Goal: Complete application form: Complete application form

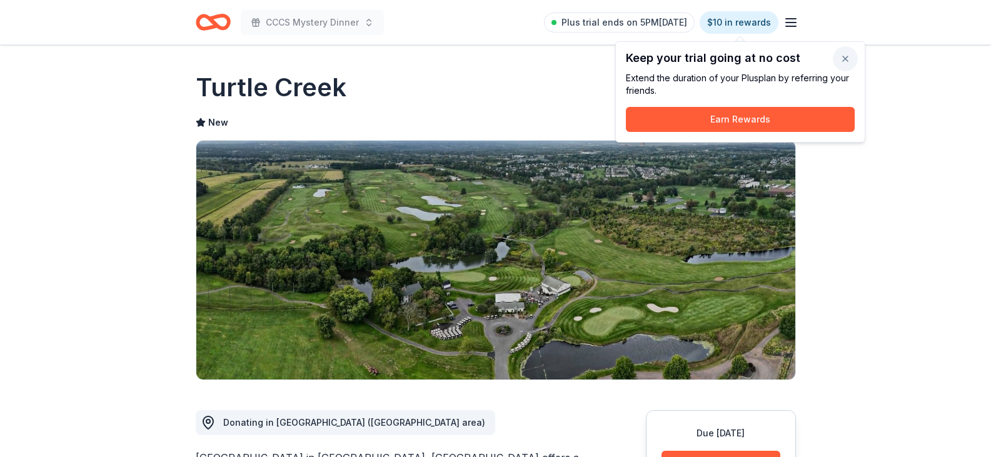
drag, startPoint x: 843, startPoint y: 60, endPoint x: 835, endPoint y: 63, distance: 8.1
click at [843, 60] on button "button" at bounding box center [845, 58] width 25 height 25
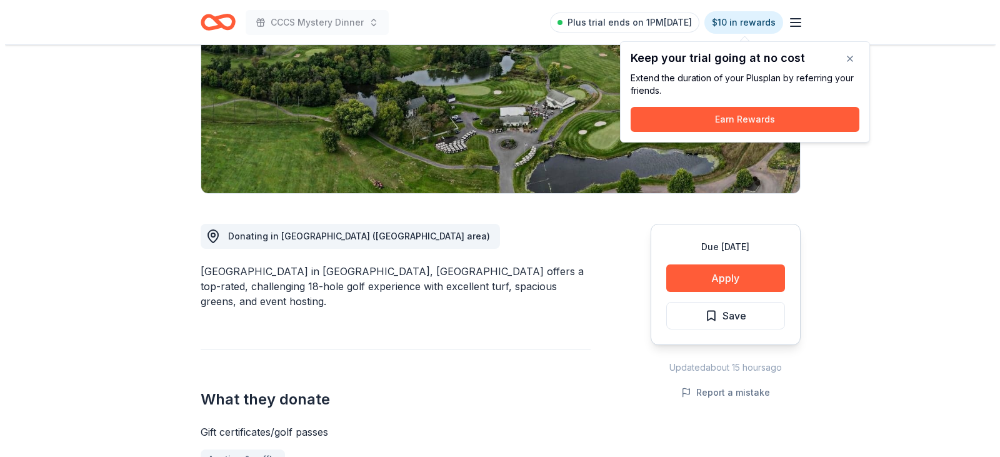
scroll to position [188, 0]
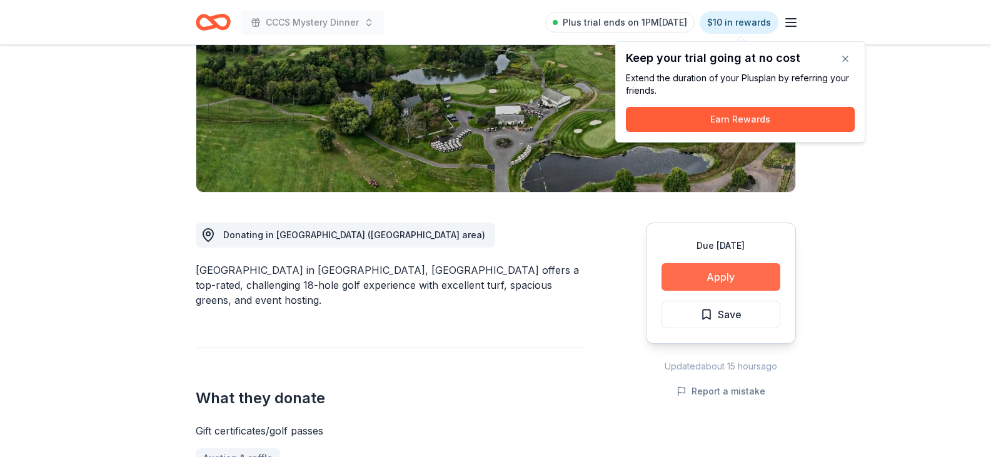
click at [704, 278] on button "Apply" at bounding box center [720, 277] width 119 height 28
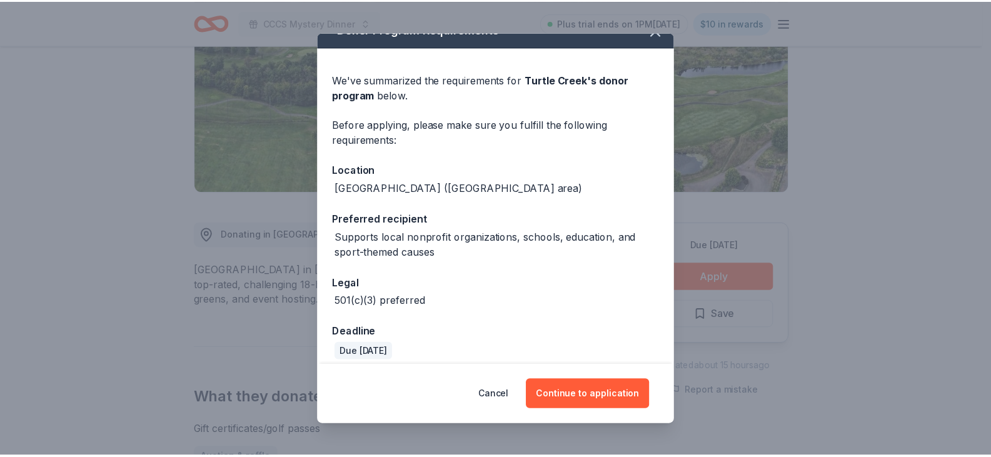
scroll to position [31, 0]
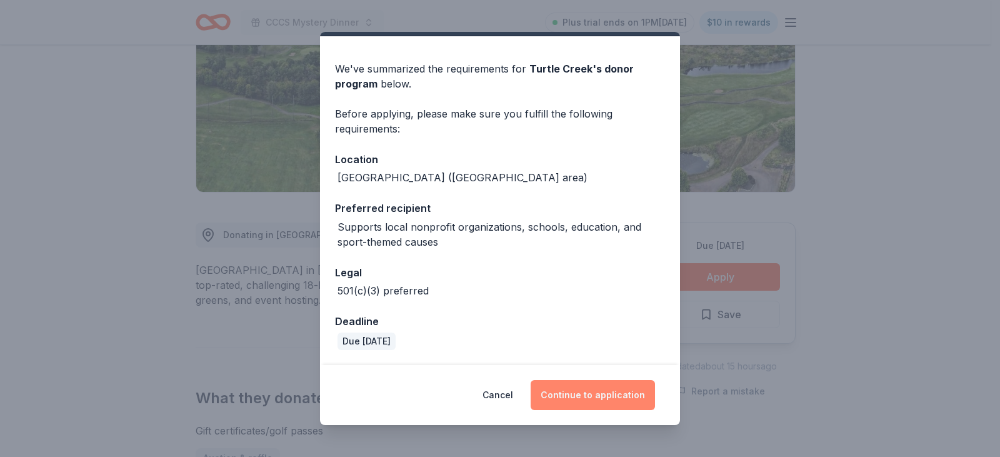
click at [622, 407] on button "Continue to application" at bounding box center [593, 395] width 124 height 30
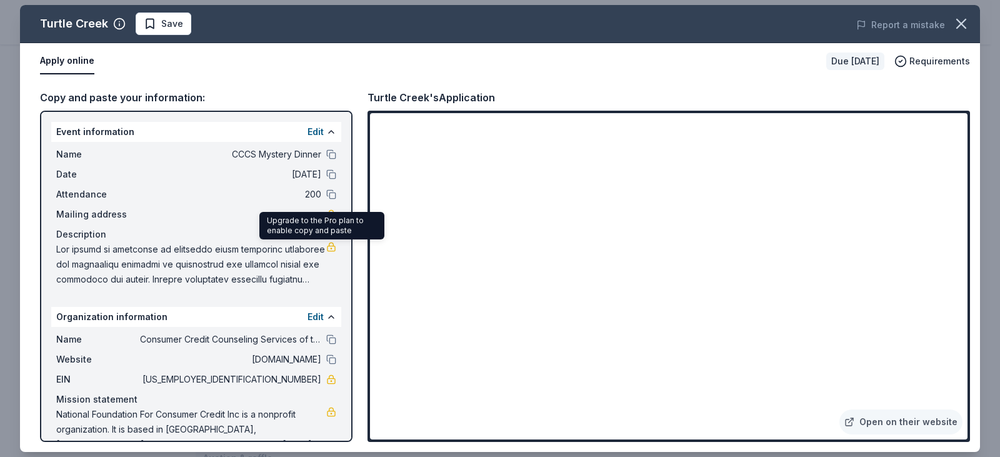
click at [326, 249] on link at bounding box center [331, 247] width 10 height 10
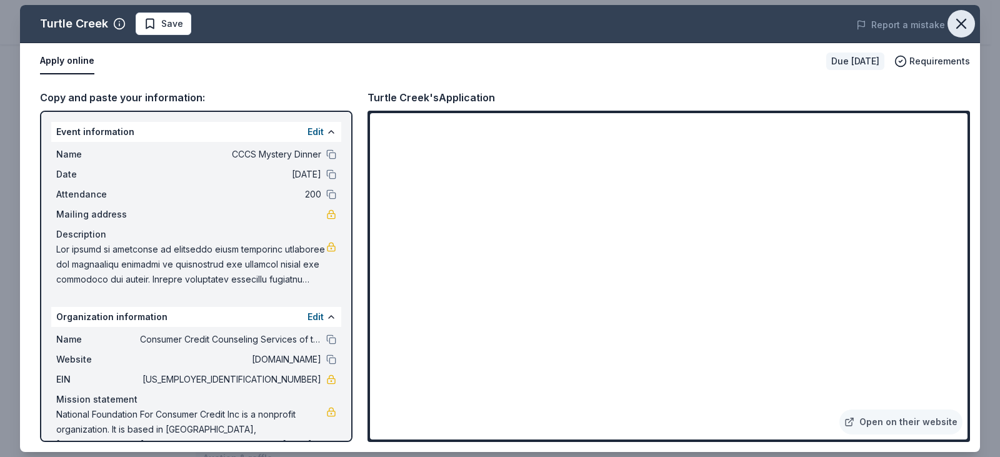
click at [968, 23] on icon "button" at bounding box center [962, 24] width 18 height 18
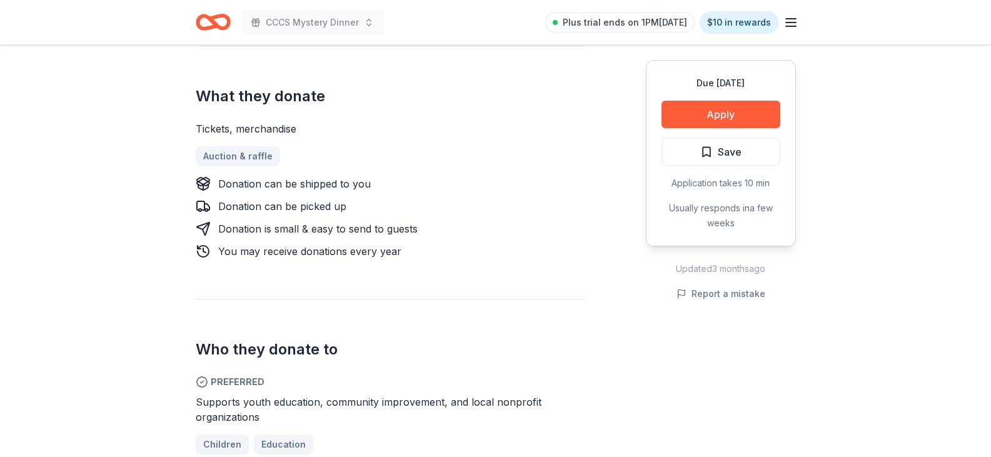
scroll to position [500, 0]
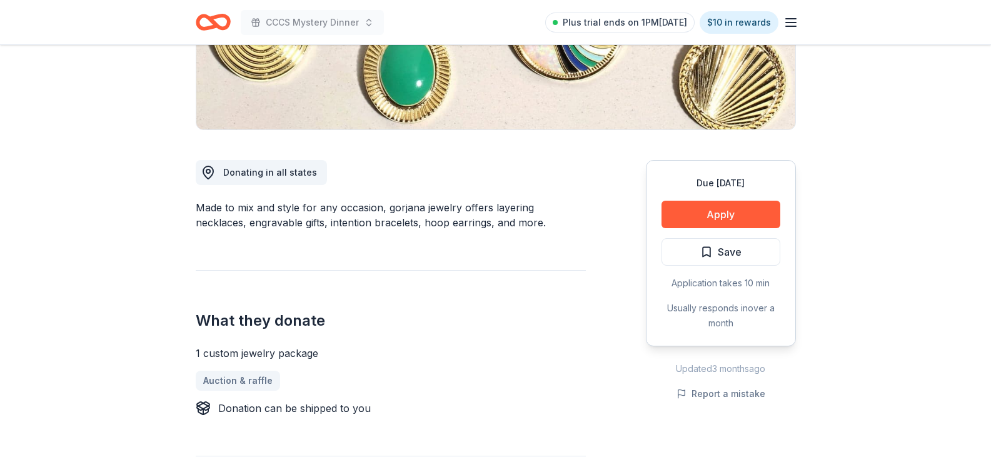
scroll to position [313, 0]
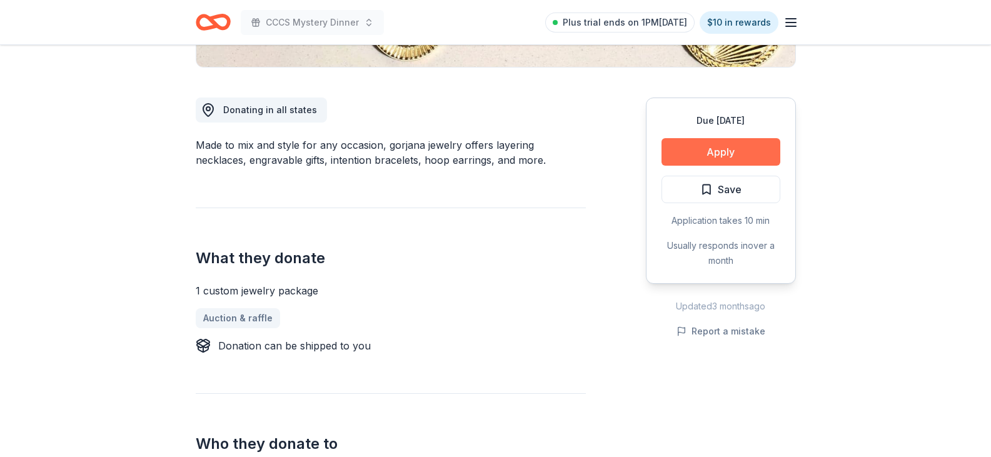
click at [737, 145] on button "Apply" at bounding box center [720, 152] width 119 height 28
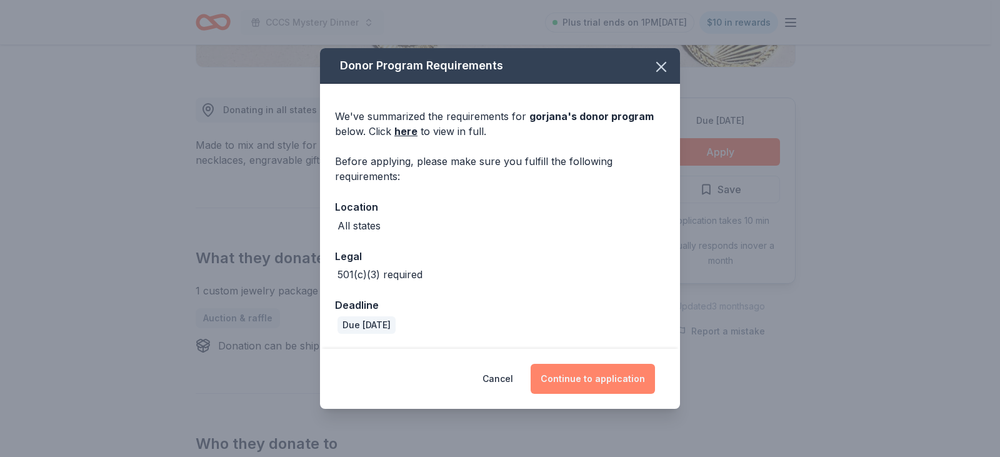
click at [568, 369] on button "Continue to application" at bounding box center [593, 379] width 124 height 30
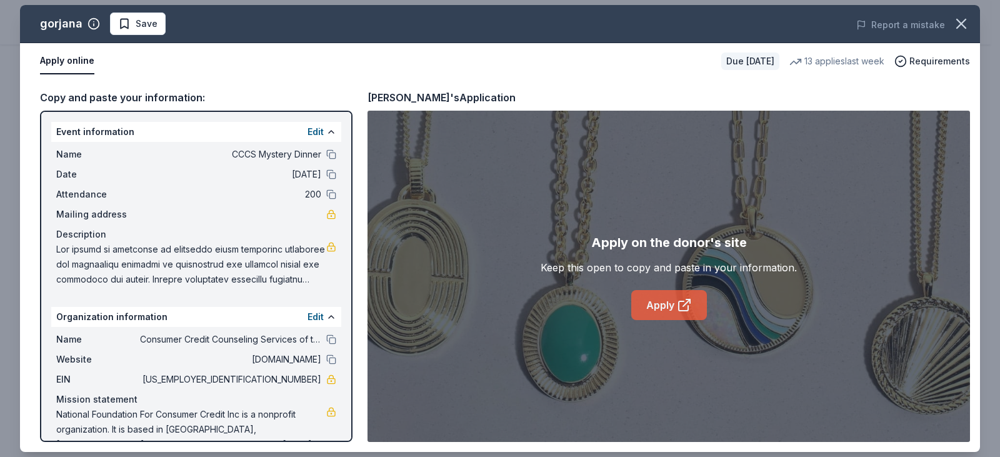
click at [666, 307] on link "Apply" at bounding box center [669, 305] width 76 height 30
click at [963, 16] on icon "button" at bounding box center [962, 24] width 18 height 18
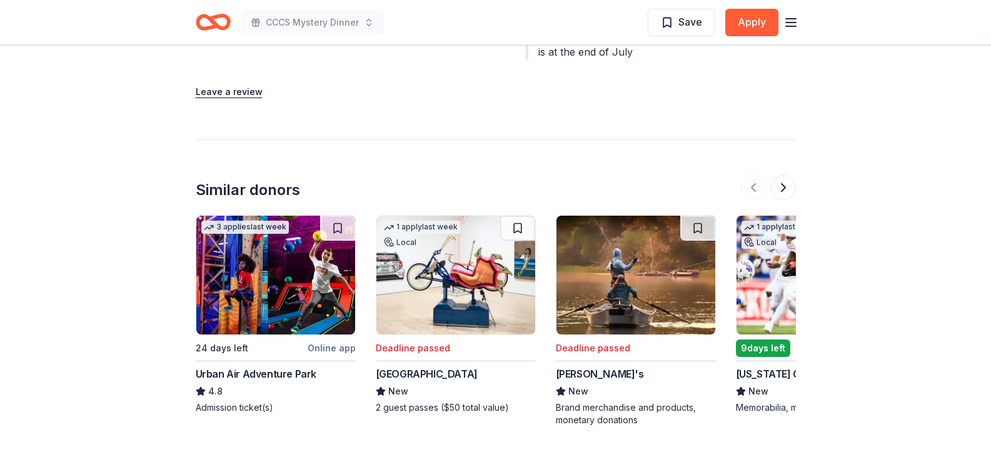
scroll to position [1563, 0]
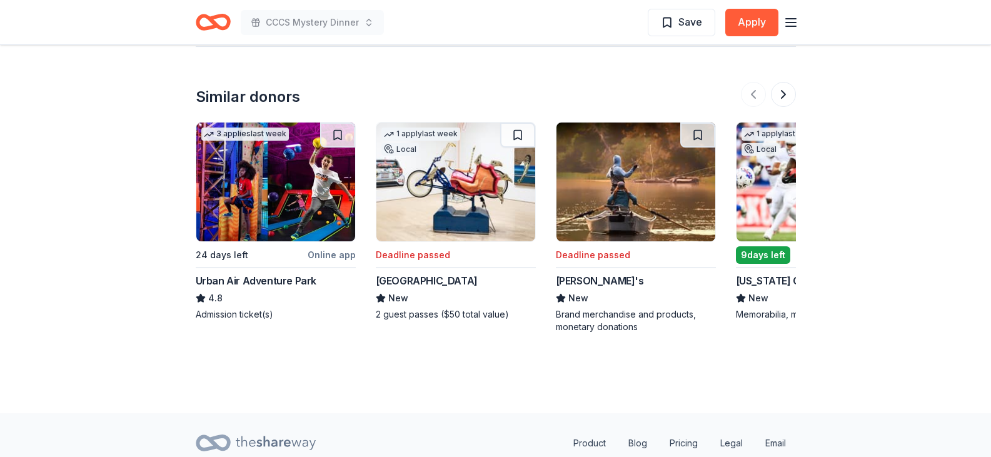
click at [264, 288] on div "Urban Air Adventure Park" at bounding box center [256, 280] width 121 height 15
click at [784, 90] on button at bounding box center [783, 94] width 25 height 25
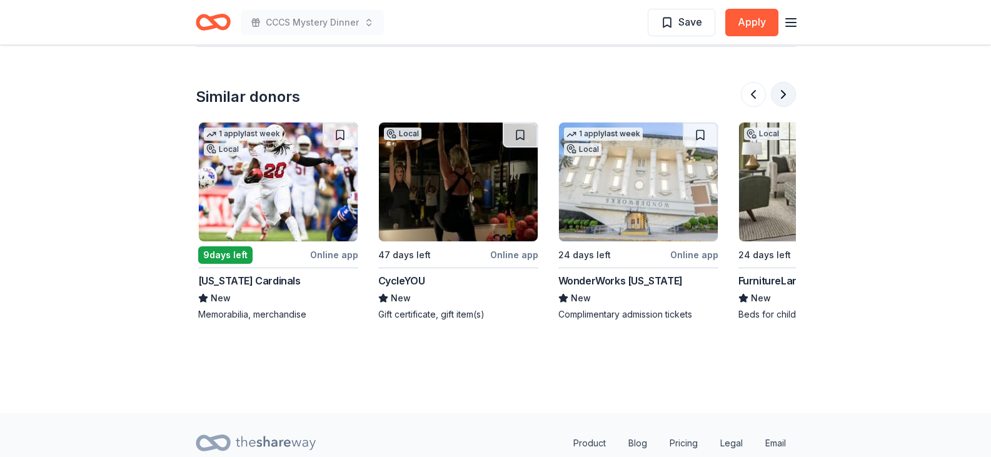
scroll to position [0, 540]
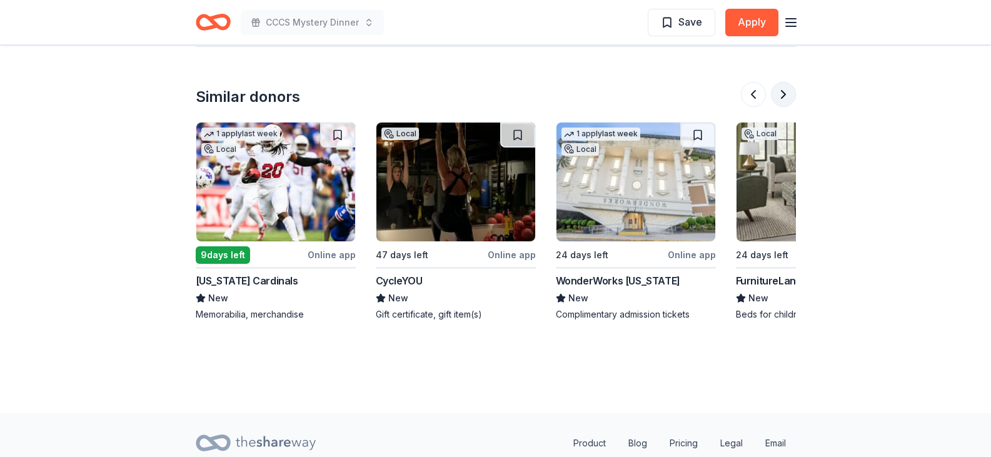
click at [771, 95] on button at bounding box center [783, 94] width 25 height 25
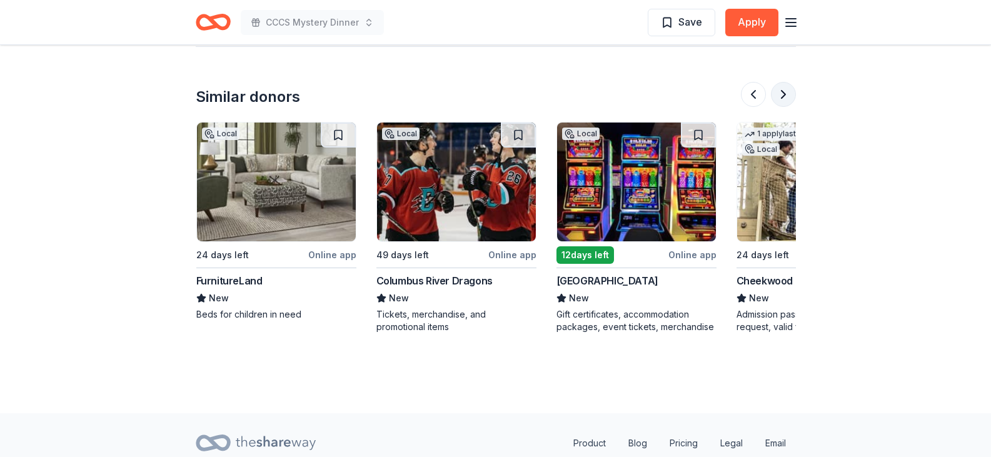
scroll to position [0, 1080]
click at [787, 93] on button at bounding box center [783, 94] width 25 height 25
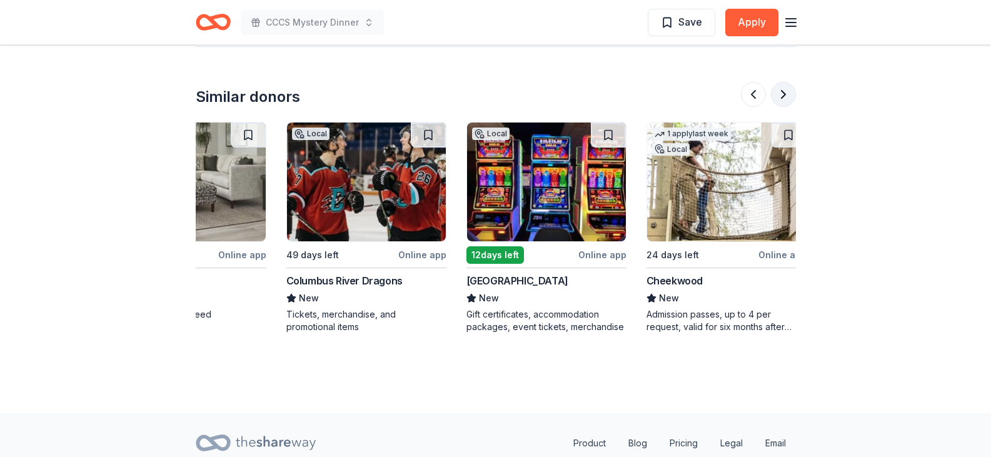
scroll to position [0, 1180]
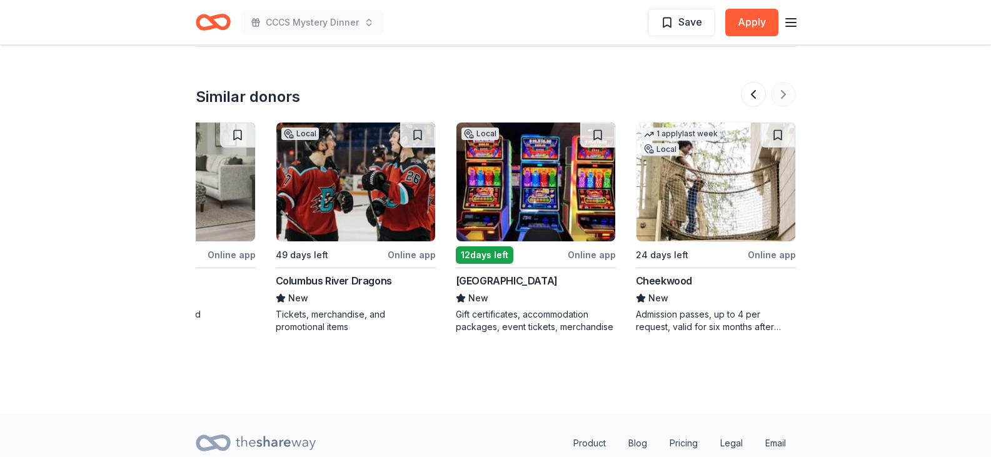
click at [787, 93] on div at bounding box center [768, 94] width 55 height 25
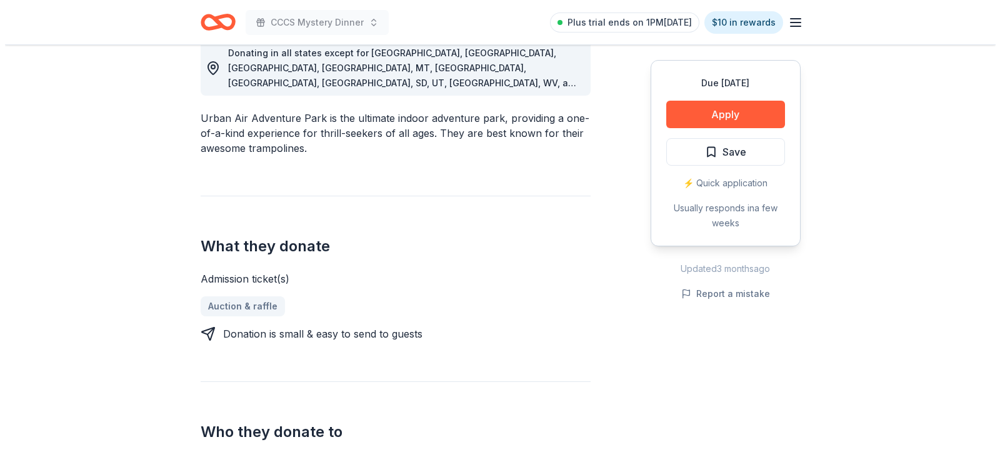
scroll to position [375, 0]
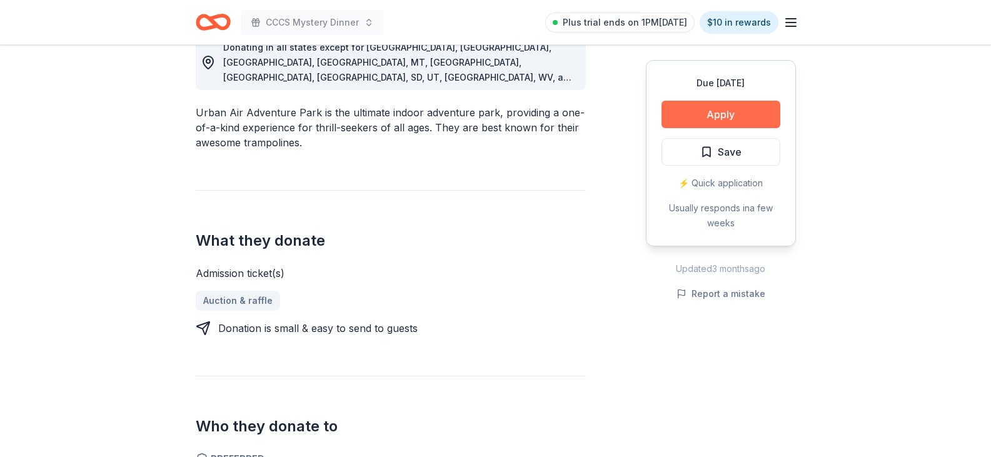
click at [689, 107] on button "Apply" at bounding box center [720, 115] width 119 height 28
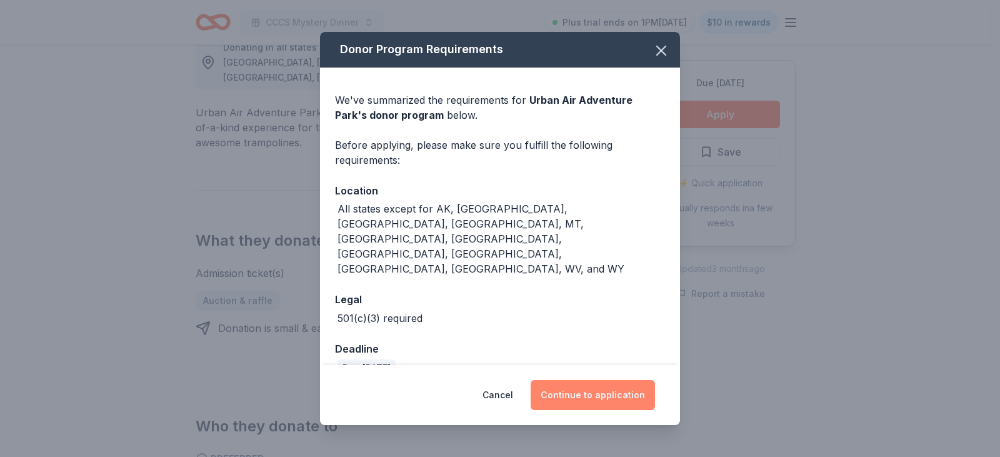
click at [588, 381] on button "Continue to application" at bounding box center [593, 395] width 124 height 30
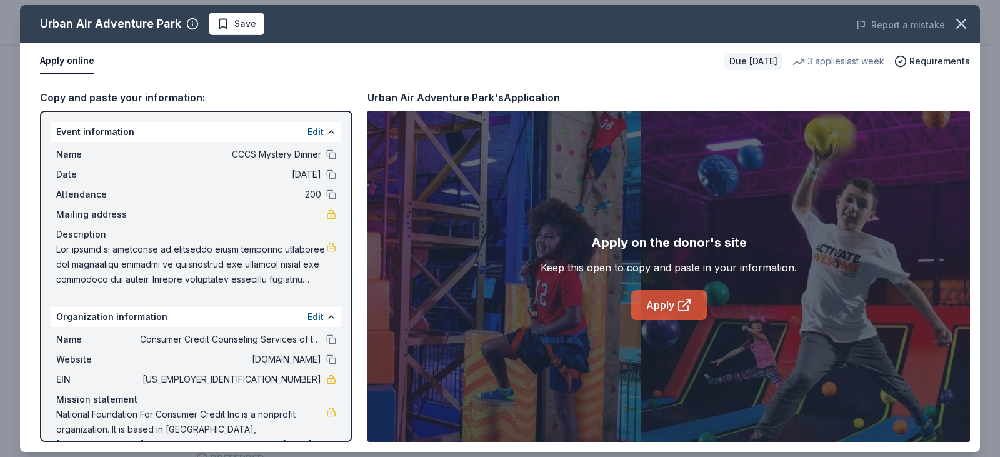
click at [665, 312] on link "Apply" at bounding box center [669, 305] width 76 height 30
